Goal: Transaction & Acquisition: Purchase product/service

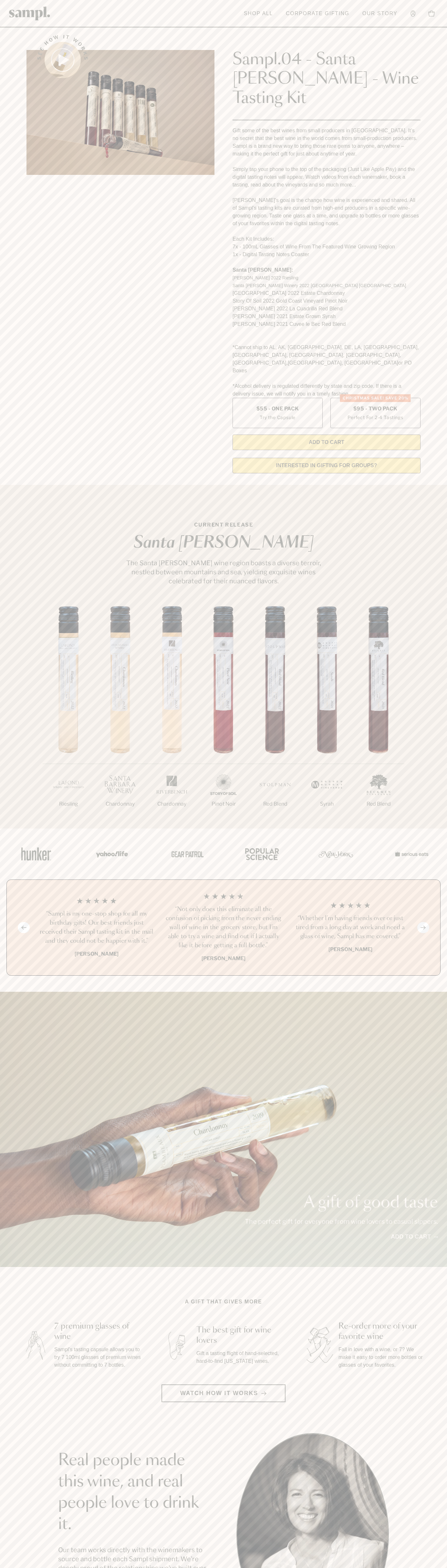
click at [314, 28] on div "Sampl.04 - Santa [PERSON_NAME] - Wine Tasting Kit Gift some of the best wines f…" at bounding box center [326, 237] width 188 height 424
click at [439, 922] on div "Previous slide Next slide “Not only does this eliminate all the confusion of pi…" at bounding box center [224, 928] width 434 height 96
click at [171, 1567] on html "Skip to main content Toggle navigation menu Shop All Corporate Gifting Our Stor…" at bounding box center [224, 1304] width 447 height 2608
click at [9, 1298] on section "A gift that gives more 7 premium glasses of wine Sampl's tasting capsule allows…" at bounding box center [224, 1349] width 447 height 104
